Goal: Task Accomplishment & Management: Complete application form

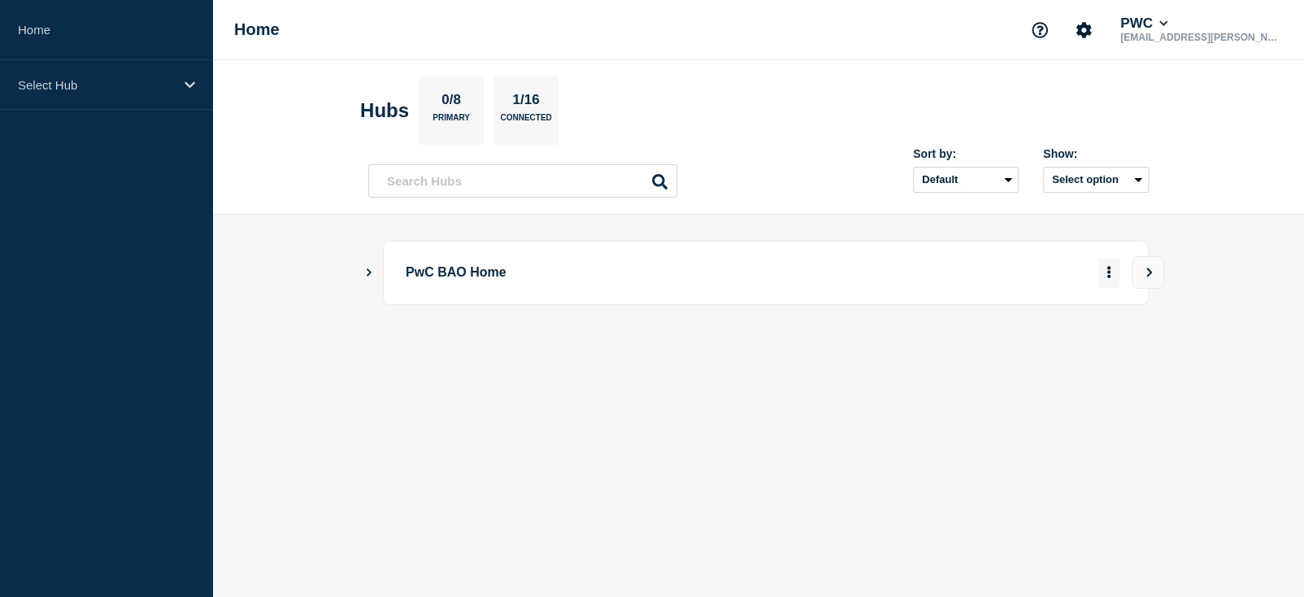
click at [1104, 267] on button "More actions" at bounding box center [1108, 273] width 21 height 30
click at [1154, 267] on icon "View" at bounding box center [1149, 272] width 11 height 10
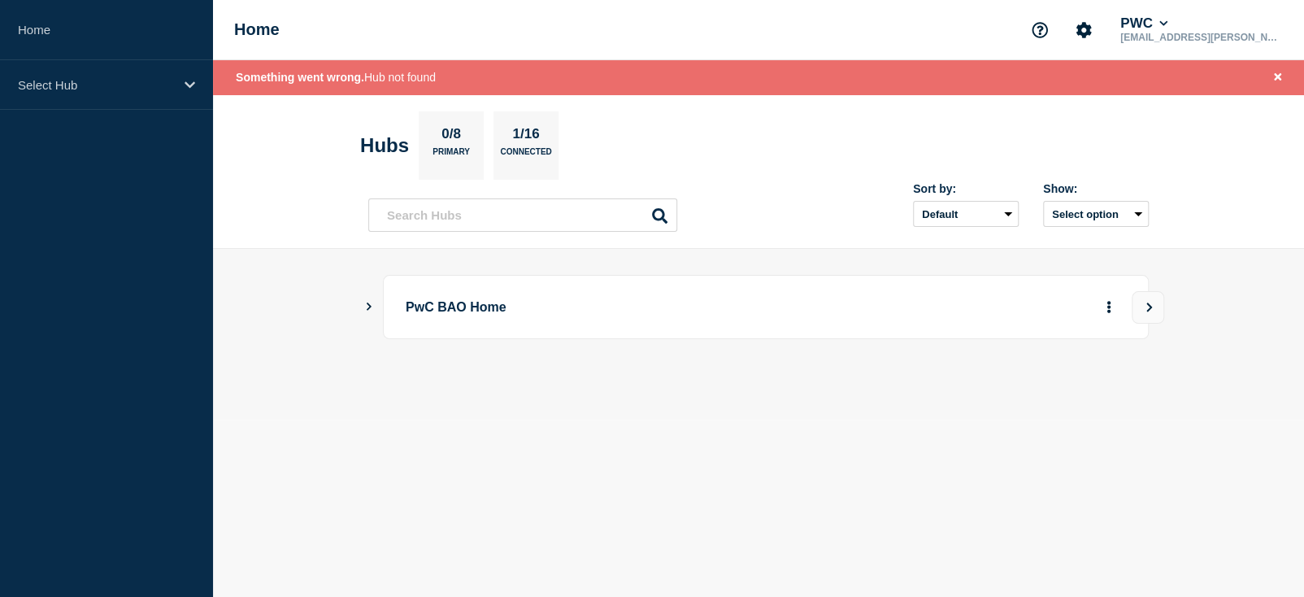
click at [364, 304] on icon "Show Connected Hubs" at bounding box center [368, 306] width 11 height 8
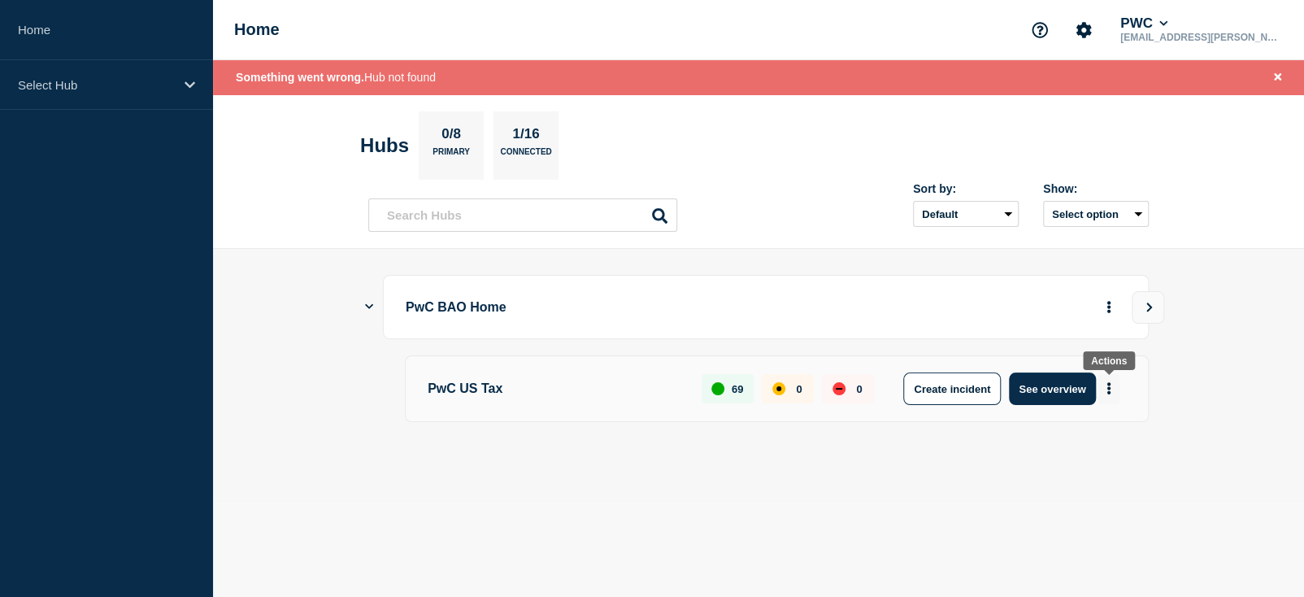
drag, startPoint x: 1143, startPoint y: 242, endPoint x: 1105, endPoint y: 384, distance: 146.5
click at [1105, 384] on button "More actions" at bounding box center [1108, 389] width 21 height 30
click at [1058, 432] on button "Create maintenance" at bounding box center [1103, 437] width 110 height 14
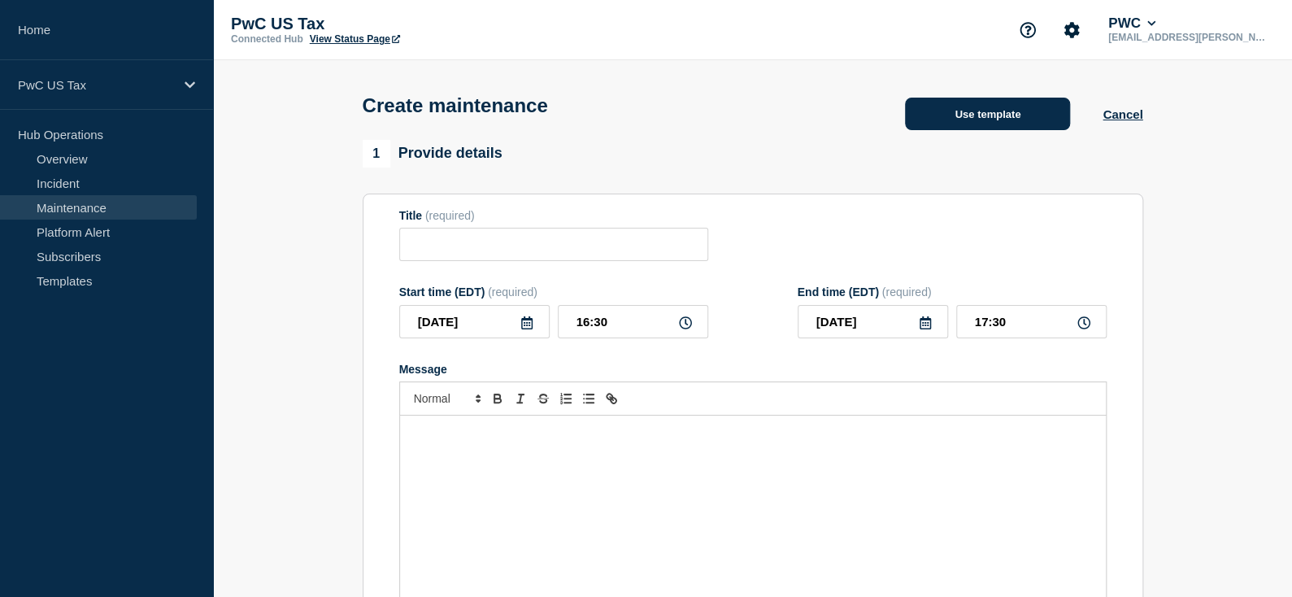
click at [996, 118] on button "Use template" at bounding box center [987, 114] width 165 height 33
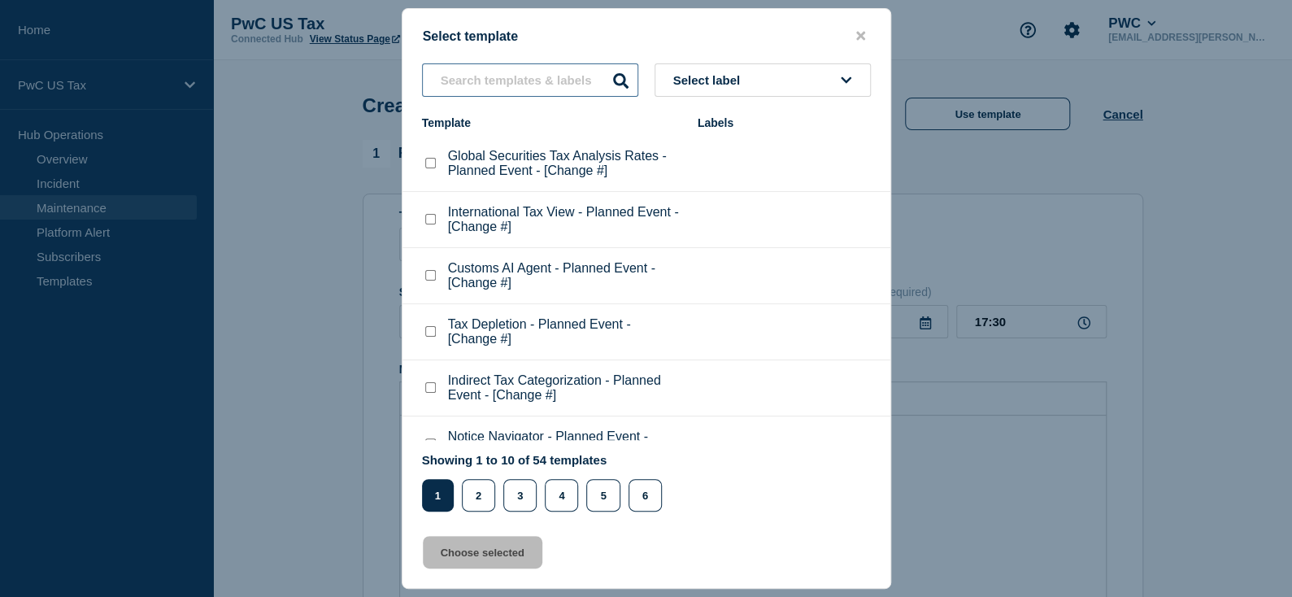
click at [483, 88] on input "text" at bounding box center [530, 79] width 216 height 33
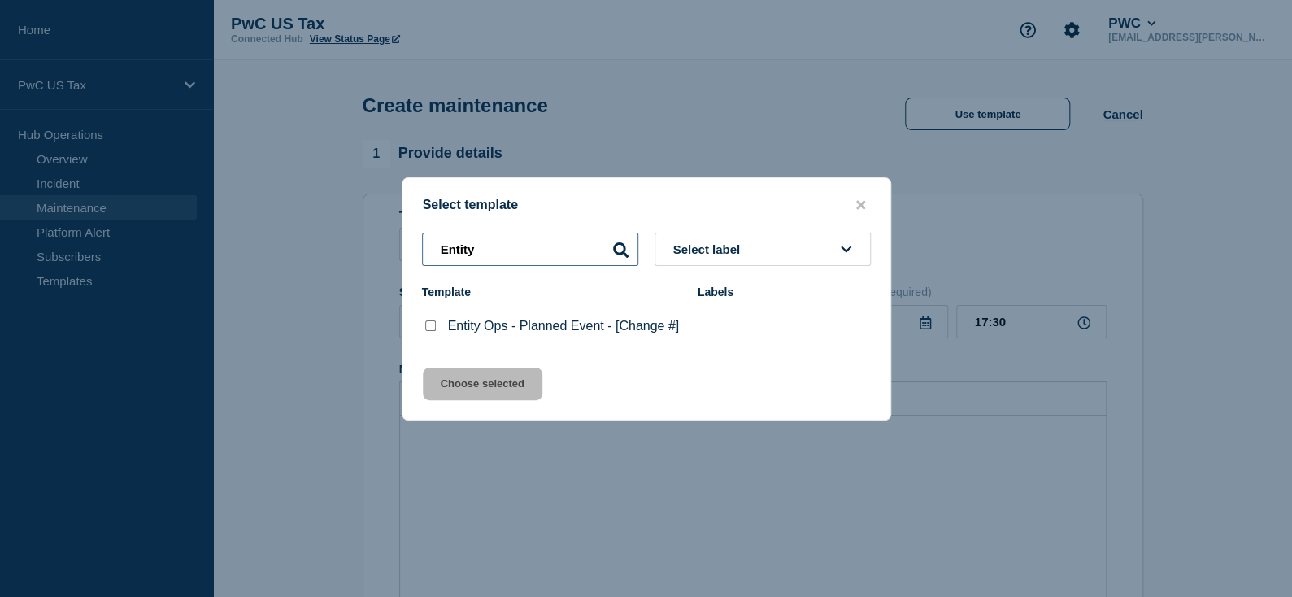
type input "Entity"
click at [566, 321] on p "Entity Ops - Planned Event - [Change #]" at bounding box center [564, 326] width 232 height 15
click at [432, 324] on checkbox"] "Entity Ops - Planned Event - [Change #] checkbox" at bounding box center [430, 325] width 11 height 11
checkbox checkbox"] "true"
click at [478, 392] on button "Choose selected" at bounding box center [483, 383] width 120 height 33
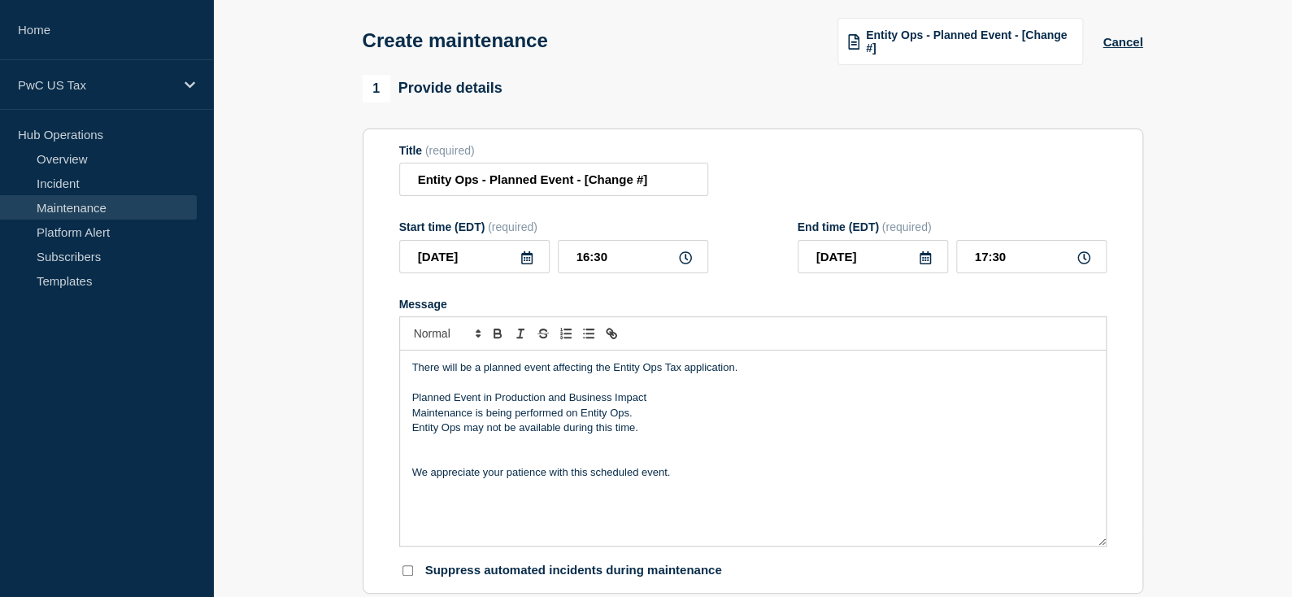
scroll to position [71, 0]
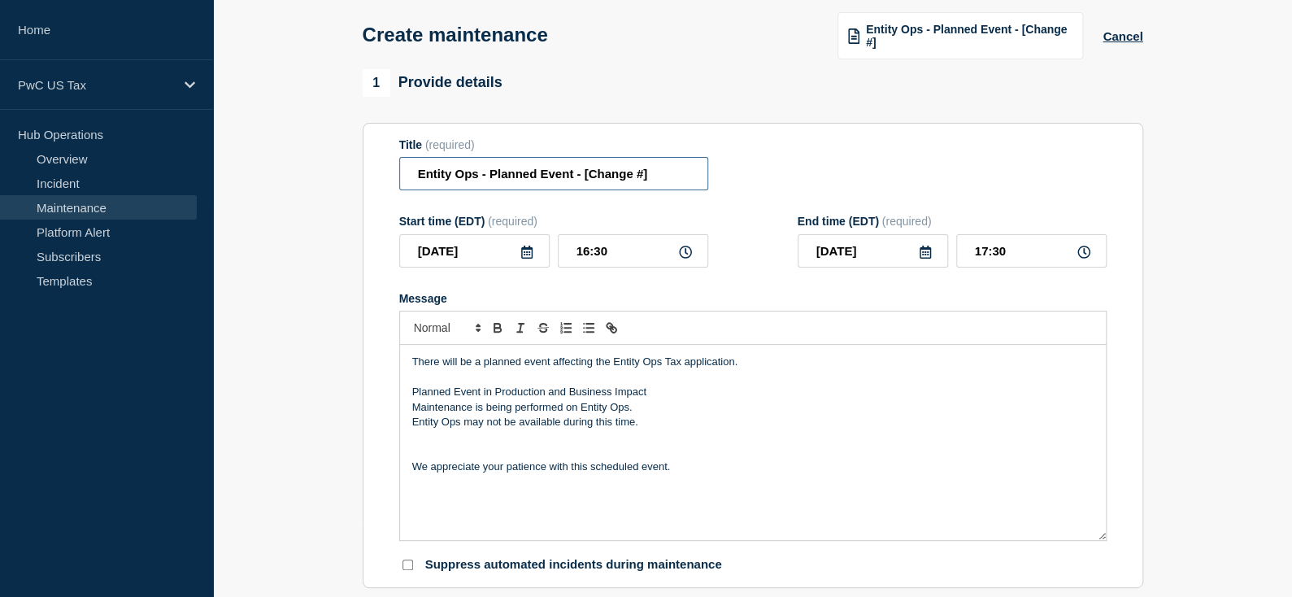
click at [613, 180] on input "Entity Ops - Planned Event - [Change #]" at bounding box center [553, 173] width 309 height 33
paste input "CHG1545355"
type input "Entity Ops - Planned Event - [CHG1545355]"
click at [608, 257] on input "16:30" at bounding box center [633, 250] width 150 height 33
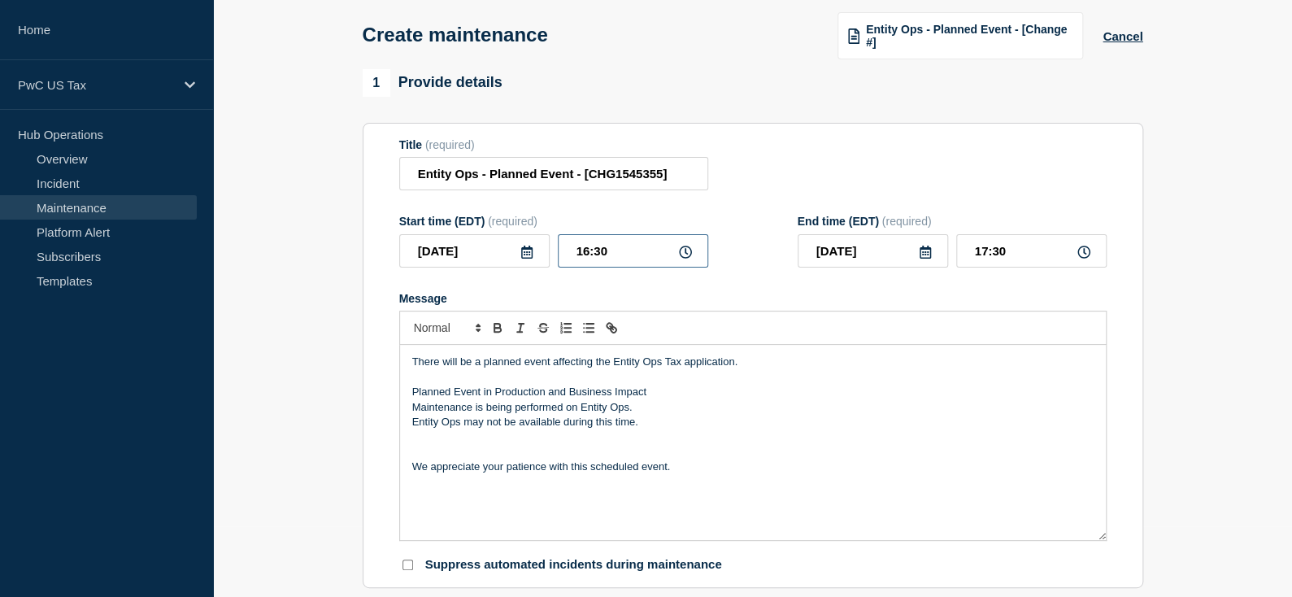
click at [608, 257] on input "16:30" at bounding box center [633, 250] width 150 height 33
type input "16:00"
type input "17:00"
type input "10:00"
click at [1012, 259] on input "11:00" at bounding box center [1031, 250] width 150 height 33
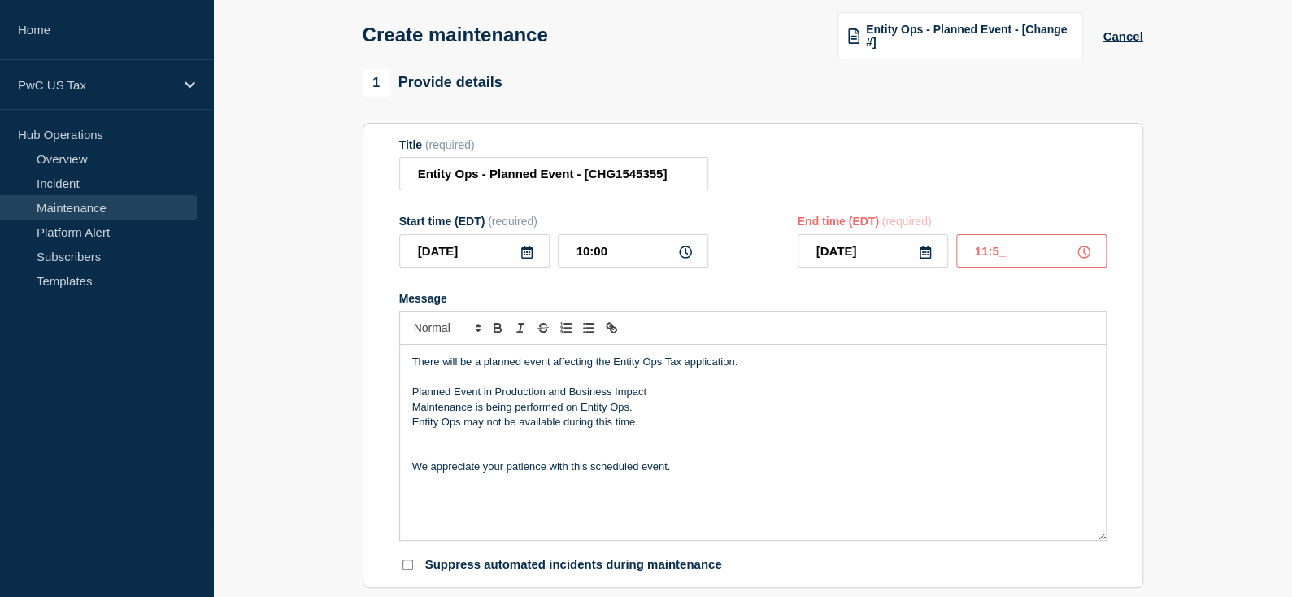
type input "11:59"
click at [588, 252] on input "10:00" at bounding box center [633, 250] width 150 height 33
type input "22:00"
type input "23:59"
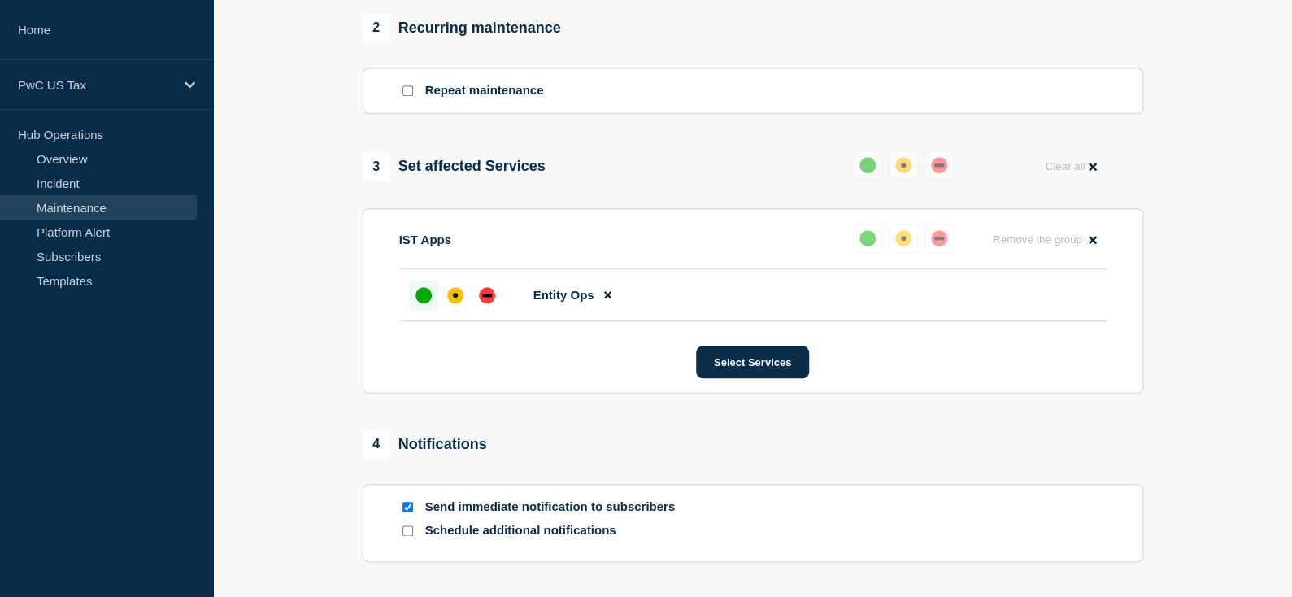
scroll to position [665, 0]
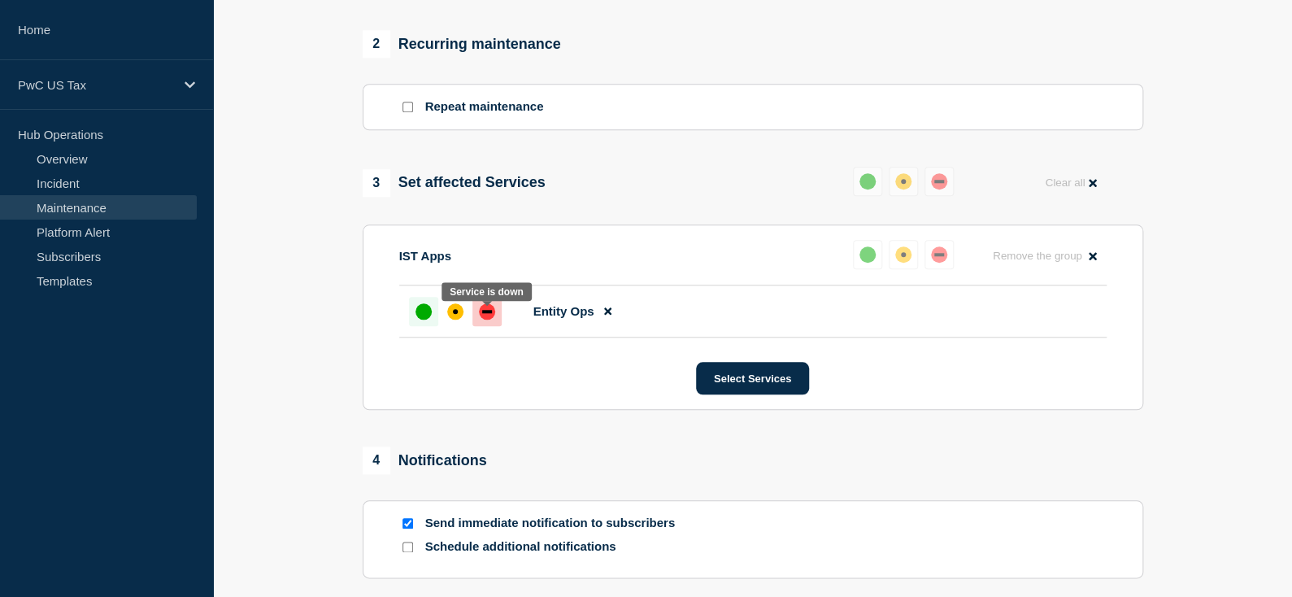
click at [483, 315] on div "down" at bounding box center [487, 311] width 16 height 16
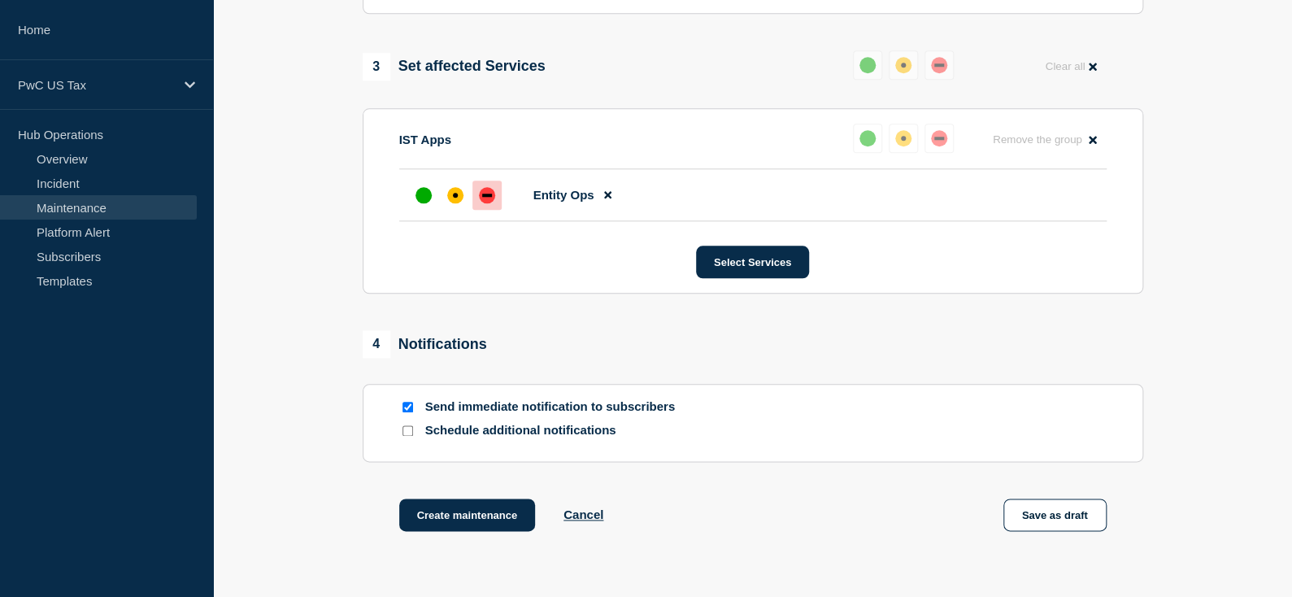
scroll to position [810, 0]
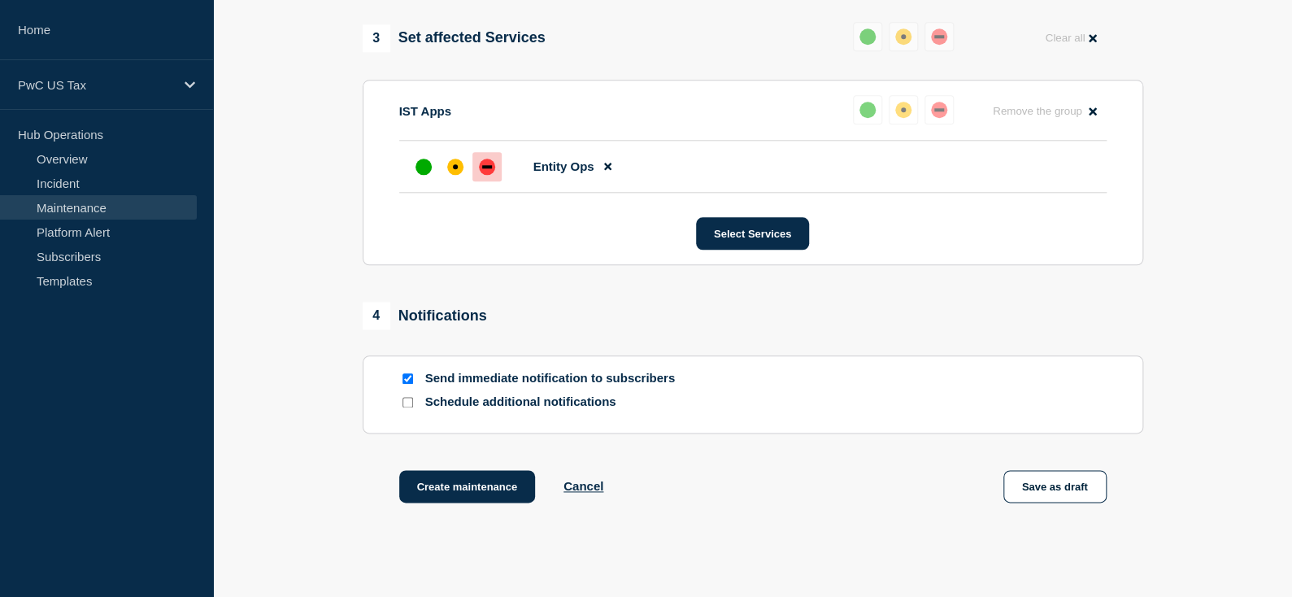
drag, startPoint x: 449, startPoint y: 495, endPoint x: 446, endPoint y: 518, distance: 23.0
click at [446, 518] on div "Create maintenance Cancel Save as draft" at bounding box center [753, 506] width 780 height 73
drag, startPoint x: 446, startPoint y: 518, endPoint x: 434, endPoint y: 481, distance: 38.3
click at [434, 481] on div "Create maintenance Cancel Save as draft" at bounding box center [753, 506] width 780 height 73
click at [437, 484] on button "Create maintenance" at bounding box center [467, 486] width 137 height 33
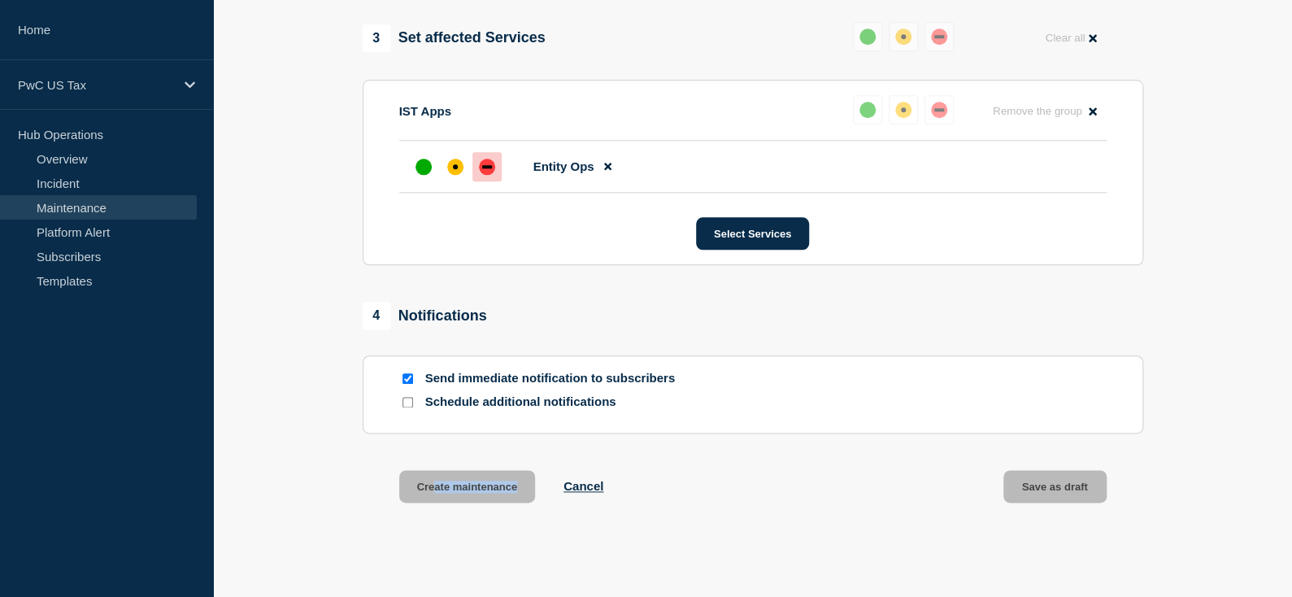
scroll to position [845, 0]
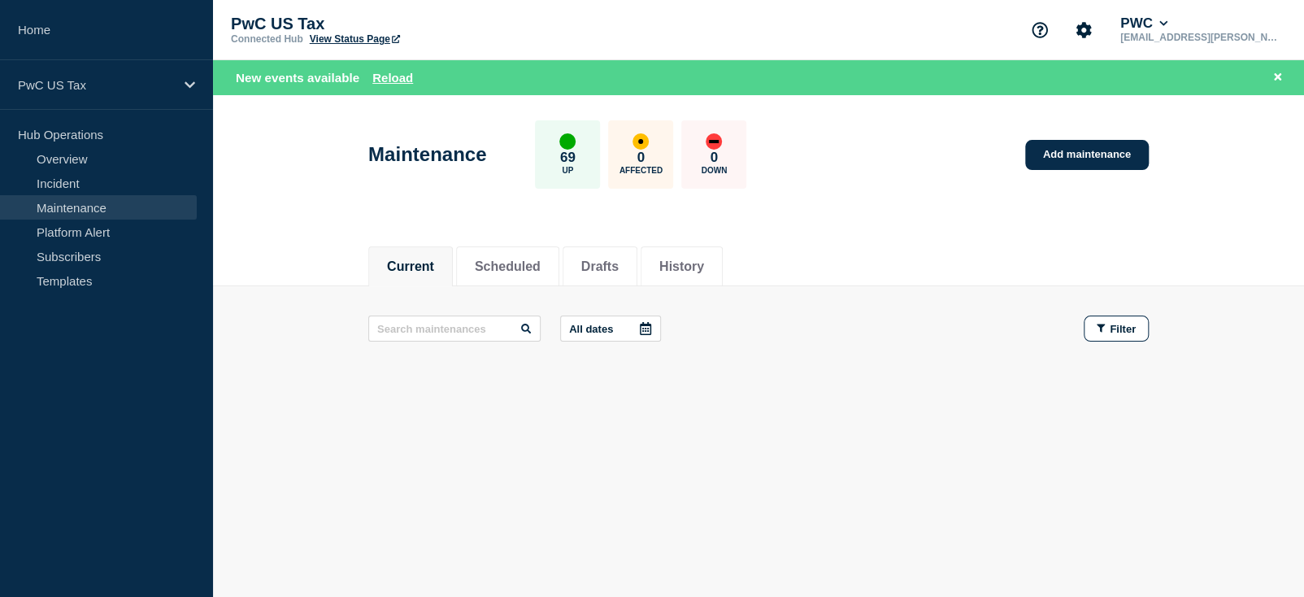
click at [1183, 295] on main "All dates Filter" at bounding box center [758, 328] width 1091 height 85
